Goal: Entertainment & Leisure: Consume media (video, audio)

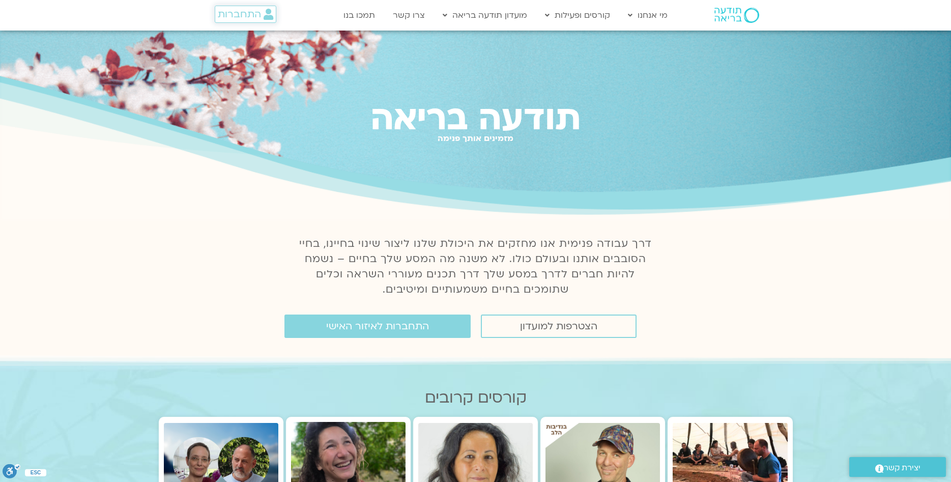
click at [257, 14] on span "התחברות" at bounding box center [239, 14] width 43 height 11
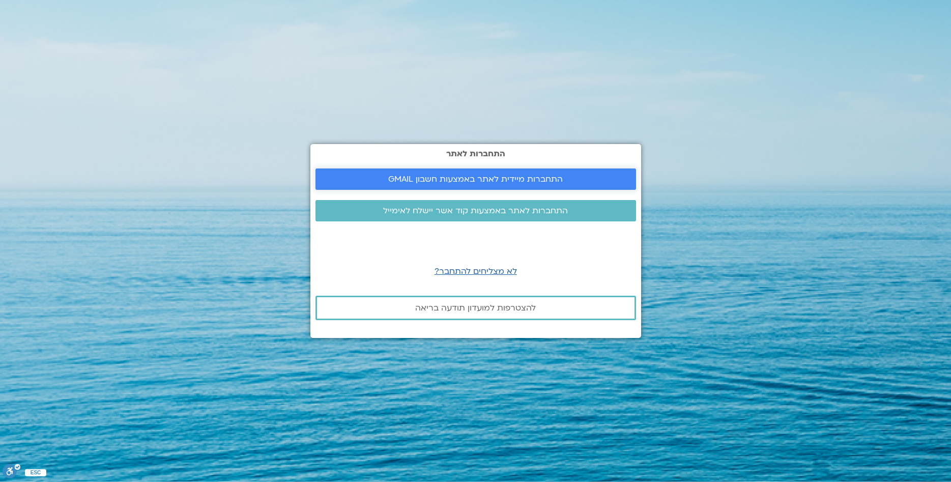
click at [434, 175] on span "התחברות מיידית לאתר באמצעות חשבון GMAIL" at bounding box center [475, 179] width 175 height 9
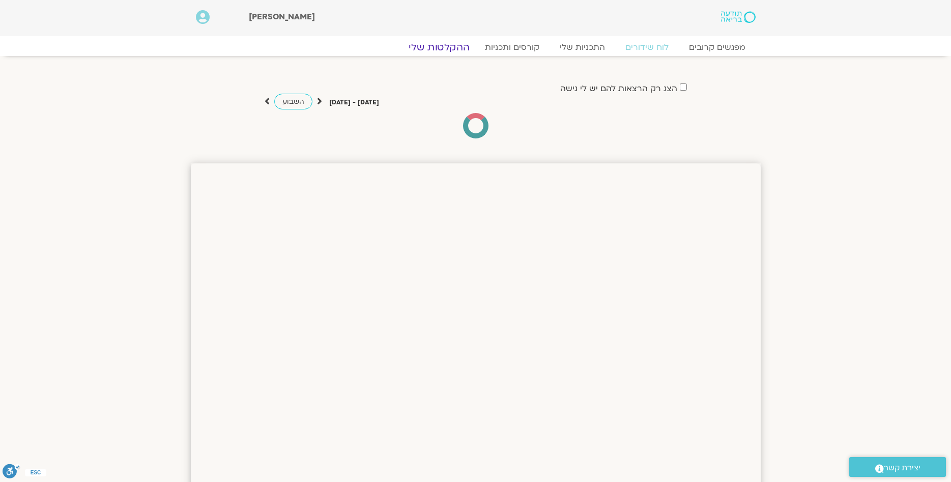
click at [461, 44] on link "ההקלטות שלי" at bounding box center [440, 47] width 86 height 12
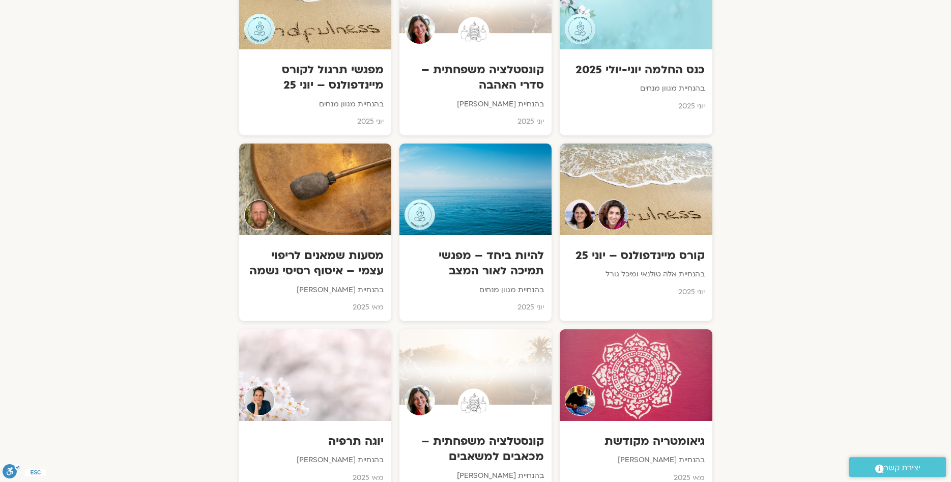
scroll to position [1402, 0]
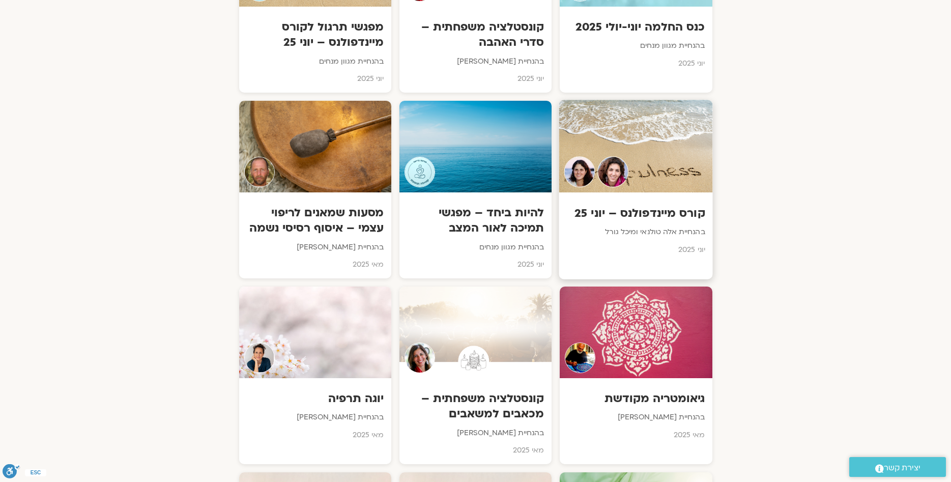
click at [665, 243] on div "קורס מיינדפולנס – יוני 25 בהנחיית אלה טולנאי ומיכל גורל יוני 2025" at bounding box center [636, 227] width 154 height 71
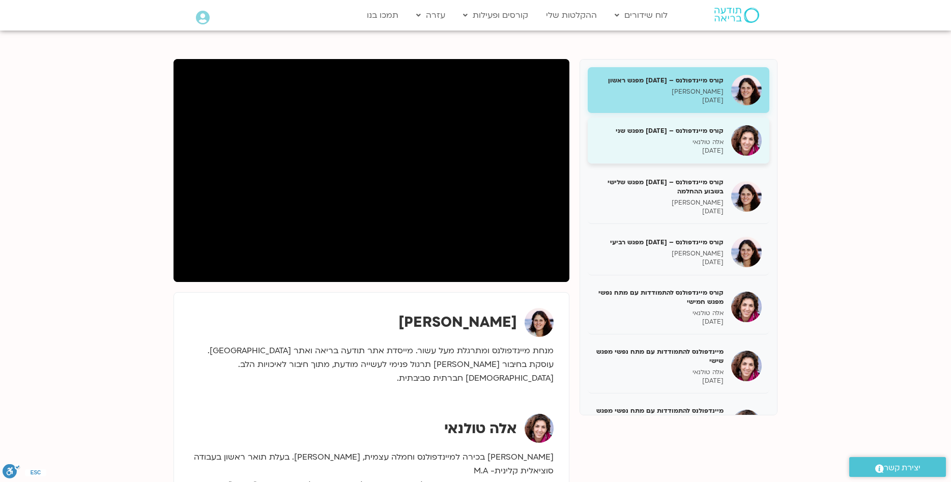
click at [687, 143] on p "אלה טולנאי" at bounding box center [660, 142] width 128 height 9
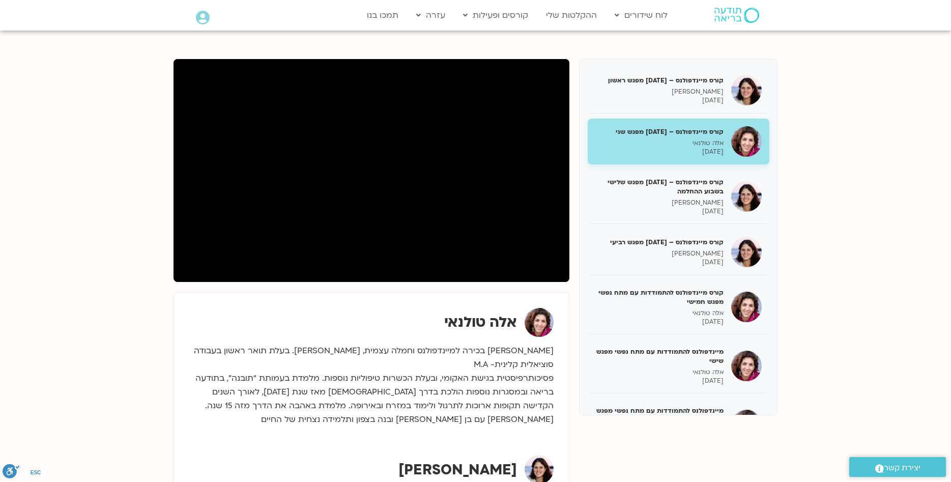
click at [846, 220] on section "קורס מיינדפולנס – [DATE] מפגש ראשון [PERSON_NAME] [DATE] קורס מיינדפולנס – [DAT…" at bounding box center [475, 323] width 951 height 588
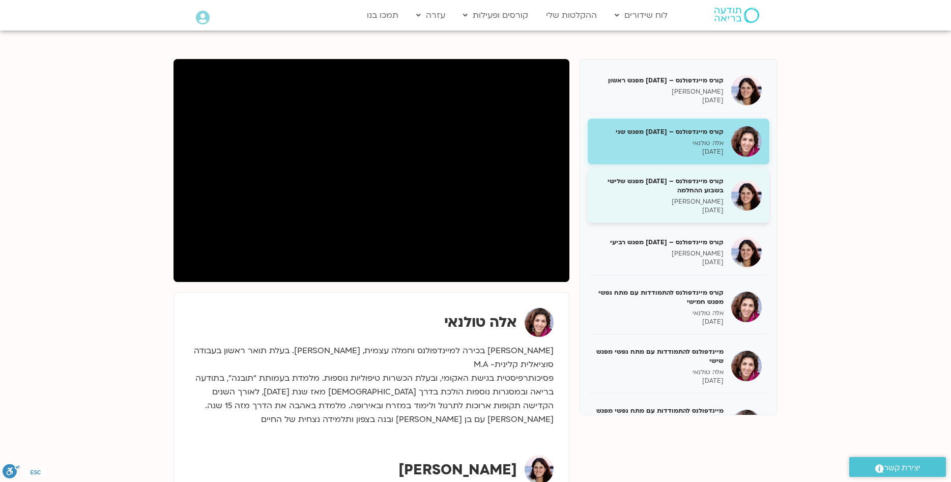
click at [681, 198] on div "קורס מיינדפולנס – [DATE] מפגש שלישי בשבוע ההחלמה [PERSON_NAME] [DATE]" at bounding box center [660, 196] width 128 height 38
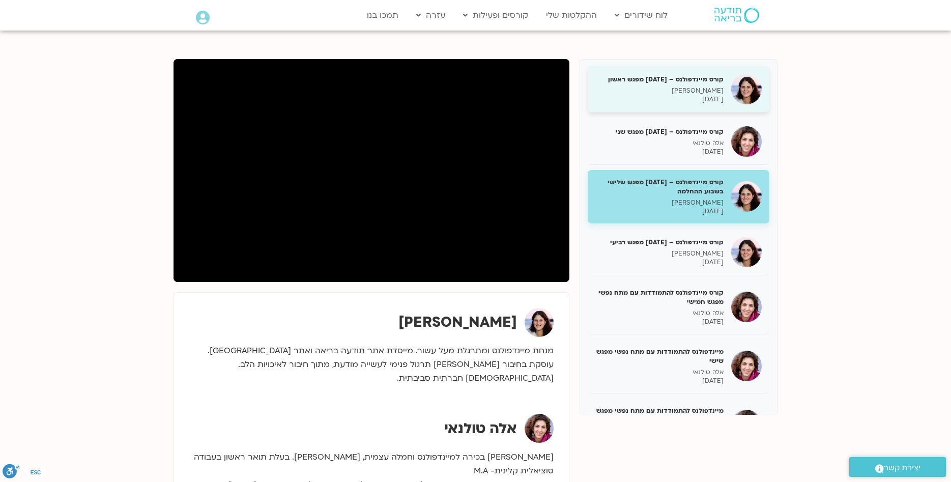
click at [702, 93] on p "[PERSON_NAME]" at bounding box center [660, 91] width 128 height 9
